Goal: Task Accomplishment & Management: Use online tool/utility

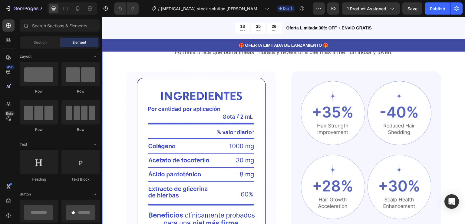
scroll to position [368, 0]
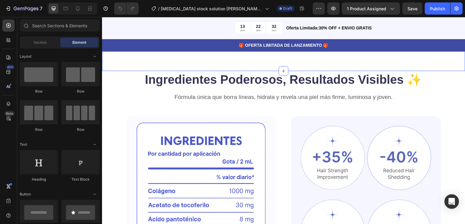
scroll to position [347, 0]
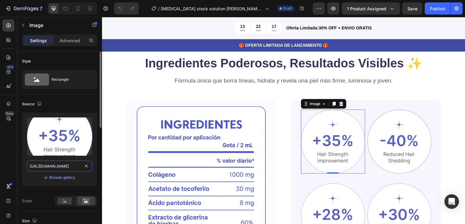
click at [59, 167] on input "https://cdn.shopify.com/s/files/1/0669/4764/5528/files/gempages_578539391736087…" at bounding box center [59, 165] width 65 height 11
click at [62, 169] on input "https://cdn.shopify.com/s/files/1/0669/4764/5528/files/gempages_578539391736087…" at bounding box center [59, 165] width 65 height 11
click at [58, 168] on input "https://cdn.shopify.com/s/files/1/0669/4764/5528/files/gempages_578539391736087…" at bounding box center [59, 165] width 65 height 11
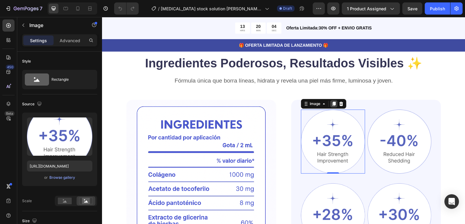
drag, startPoint x: 160, startPoint y: 184, endPoint x: 332, endPoint y: 92, distance: 195.4
click at [333, 101] on icon at bounding box center [334, 103] width 3 height 4
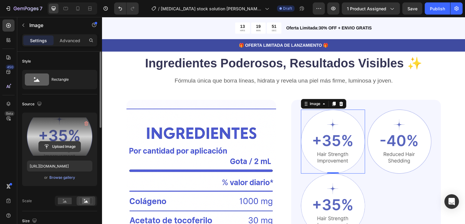
click at [56, 147] on input "file" at bounding box center [60, 146] width 42 height 10
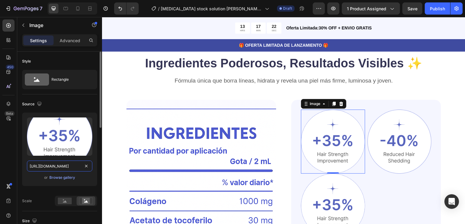
click at [67, 166] on input "https://cdn.shopify.com/s/files/1/0669/4764/5528/files/gempages_578539391736087…" at bounding box center [59, 165] width 65 height 11
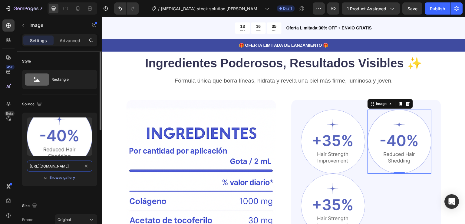
click at [61, 167] on input "https://cdn.shopify.com/s/files/1/0669/4764/5528/files/gempages_578539391736087…" at bounding box center [59, 165] width 65 height 11
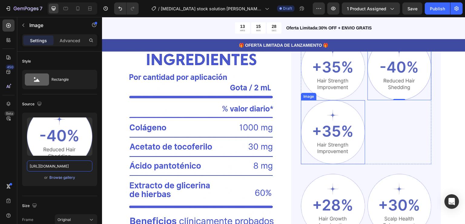
scroll to position [410, 0]
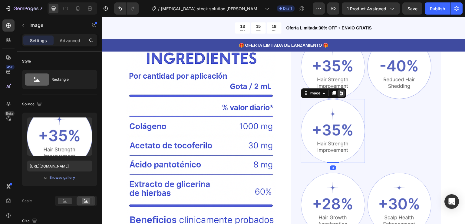
click at [340, 93] on icon at bounding box center [342, 93] width 4 height 4
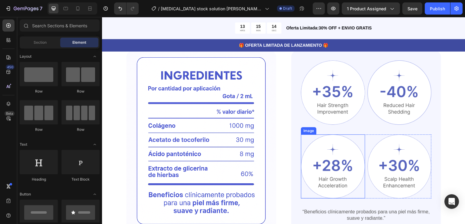
scroll to position [383, 0]
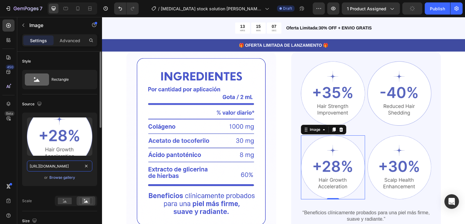
click at [65, 166] on input "https://cdn.shopify.com/s/files/1/0669/4764/5528/files/gempages_578539391736087…" at bounding box center [59, 165] width 65 height 11
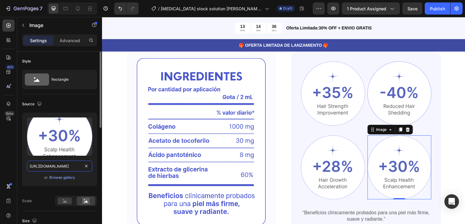
click at [55, 167] on input "https://cdn.shopify.com/s/files/1/0669/4764/5528/files/gempages_578539391736087…" at bounding box center [59, 165] width 65 height 11
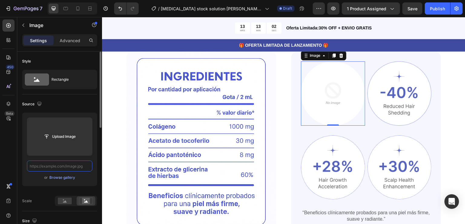
scroll to position [0, 0]
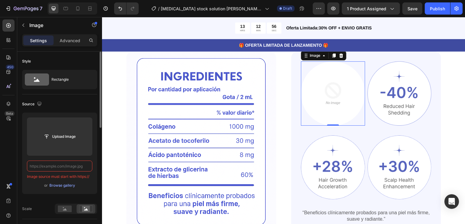
click at [52, 165] on input "text" at bounding box center [59, 165] width 65 height 11
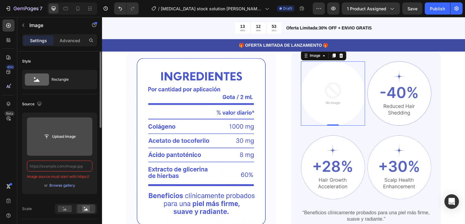
click at [53, 134] on input "file" at bounding box center [60, 136] width 42 height 10
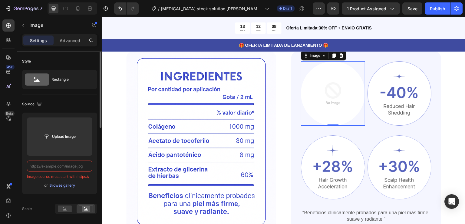
click at [53, 164] on input "text" at bounding box center [59, 165] width 65 height 11
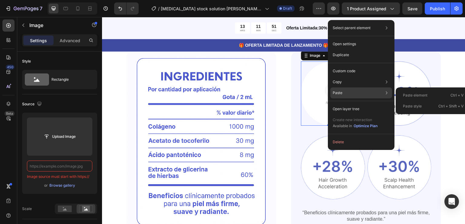
click at [345, 103] on div "Paste Paste element Ctrl + V Paste style Ctrl + Shift + V" at bounding box center [361, 108] width 62 height 11
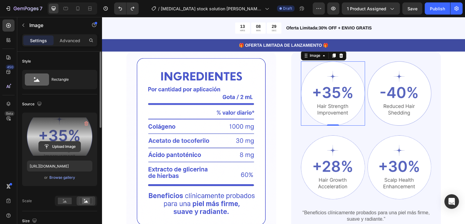
click at [61, 147] on input "file" at bounding box center [60, 146] width 42 height 10
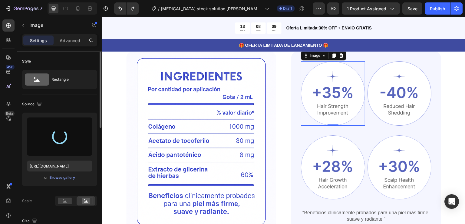
type input "https://cdn.shopify.com/s/files/1/0669/4764/5528/files/gempages_578539391736087…"
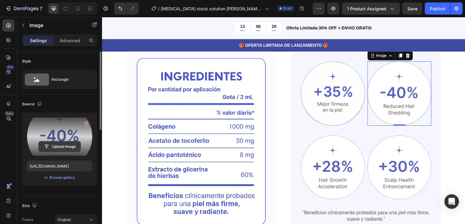
click at [61, 144] on input "file" at bounding box center [60, 146] width 42 height 10
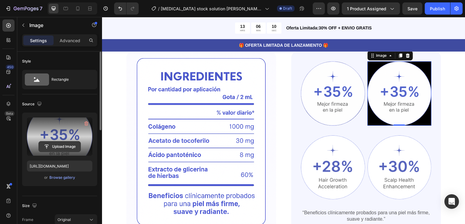
click at [53, 145] on input "file" at bounding box center [60, 146] width 42 height 10
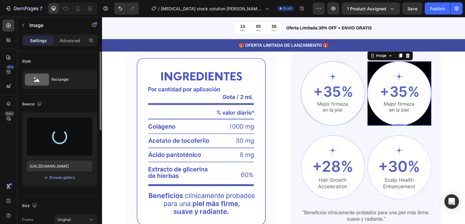
type input "https://cdn.shopify.com/s/files/1/0669/4764/5528/files/gempages_578539391736087…"
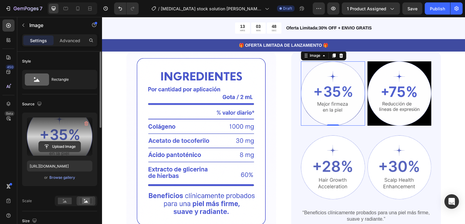
click at [63, 144] on input "file" at bounding box center [60, 146] width 42 height 10
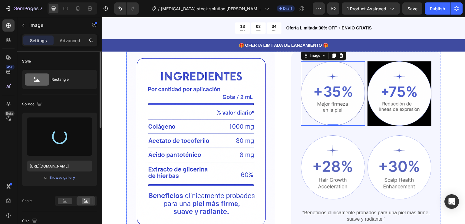
type input "https://cdn.shopify.com/s/files/1/0669/4764/5528/files/gempages_578539391736087…"
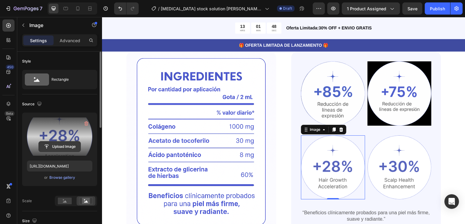
click at [61, 148] on input "file" at bounding box center [60, 146] width 42 height 10
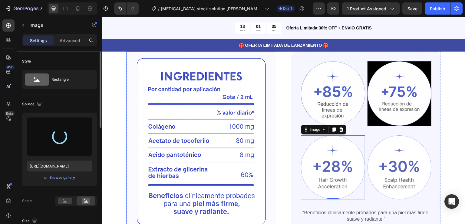
type input "https://cdn.shopify.com/s/files/1/0669/4764/5528/files/gempages_578539391736087…"
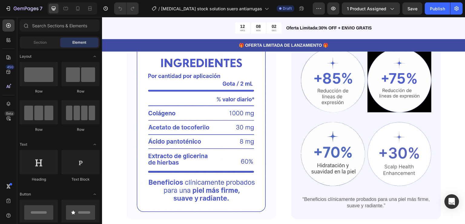
scroll to position [394, 0]
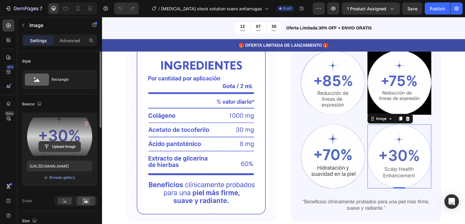
click at [58, 146] on input "file" at bounding box center [60, 146] width 42 height 10
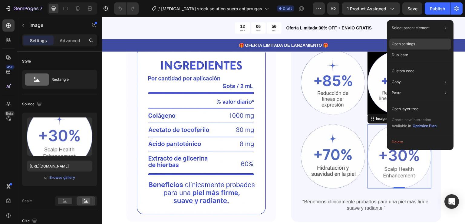
click at [411, 42] on p "Open settings" at bounding box center [403, 43] width 23 height 5
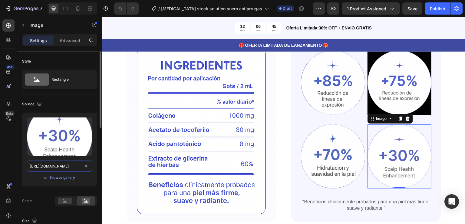
click at [53, 167] on input "https://cdn.shopify.com/s/files/1/0669/4764/5528/files/gempages_578539391736087…" at bounding box center [59, 165] width 65 height 11
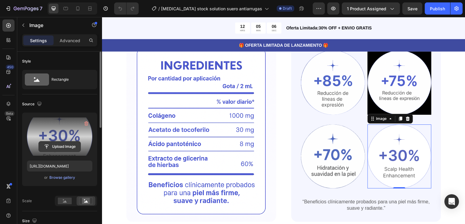
click at [57, 144] on input "file" at bounding box center [60, 146] width 42 height 10
click at [56, 145] on input "file" at bounding box center [60, 146] width 42 height 10
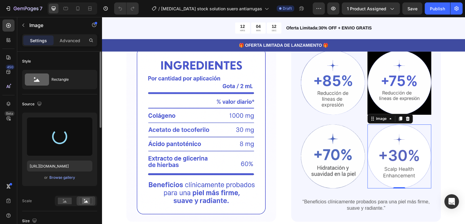
type input "https://cdn.shopify.com/s/files/1/0669/4764/5528/files/gempages_578539391736087…"
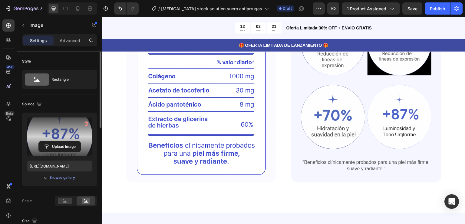
scroll to position [430, 0]
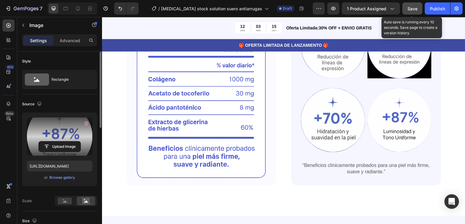
click at [414, 6] on span "Save" at bounding box center [413, 8] width 10 height 5
